Goal: Information Seeking & Learning: Learn about a topic

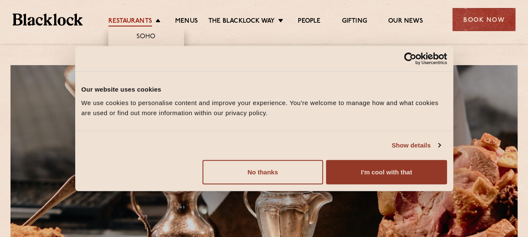
click at [144, 18] on link "Restaurants" at bounding box center [130, 21] width 44 height 9
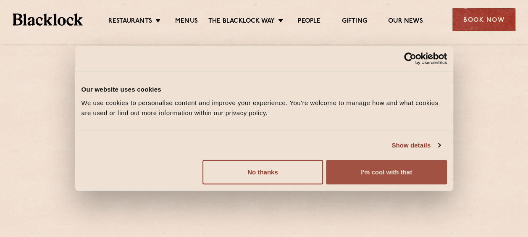
click at [399, 169] on button "I'm cool with that" at bounding box center [386, 172] width 120 height 24
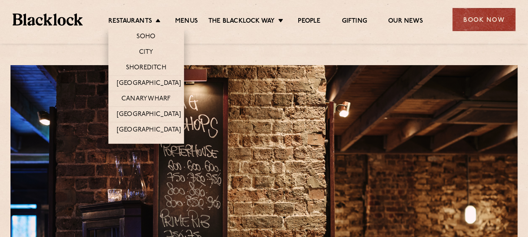
click at [157, 21] on li "Restaurants Soho City Shoreditch Covent Garden Canary Wharf Manchester Birmingh…" at bounding box center [136, 21] width 56 height 9
click at [151, 51] on link "City" at bounding box center [146, 52] width 14 height 9
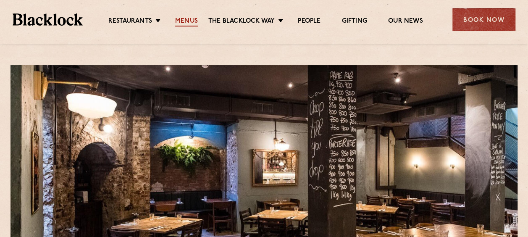
click at [186, 19] on link "Menus" at bounding box center [186, 21] width 23 height 9
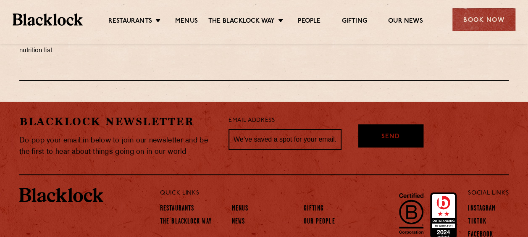
scroll to position [1553, 0]
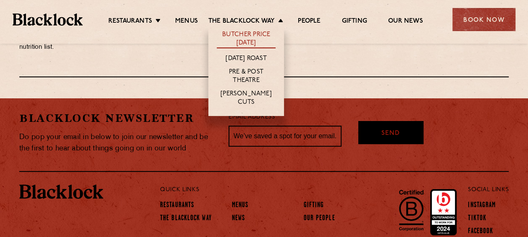
click at [252, 36] on link "Butcher Price [DATE]" at bounding box center [246, 40] width 59 height 18
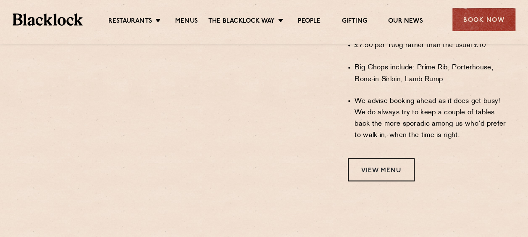
scroll to position [714, 0]
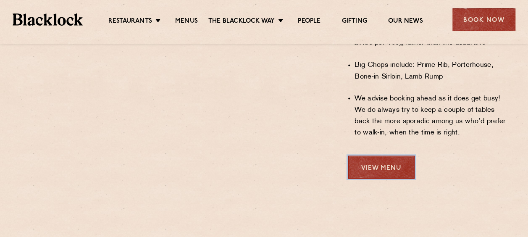
click at [375, 155] on link "View Menu" at bounding box center [381, 166] width 67 height 23
